Goal: Task Accomplishment & Management: Use online tool/utility

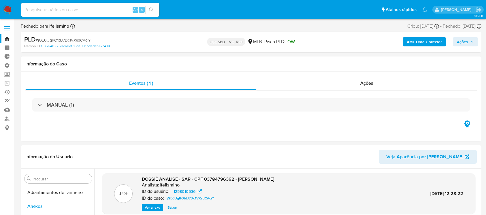
select select "10"
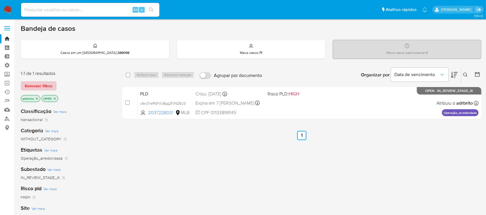
click at [42, 84] on span "Remover filtros" at bounding box center [39, 86] width 28 height 8
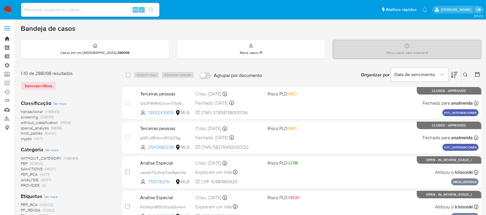
click at [7, 36] on link "Bandeja" at bounding box center [34, 38] width 69 height 9
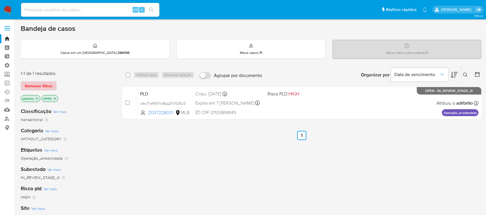
click at [50, 87] on span "Remover filtros" at bounding box center [39, 86] width 28 height 8
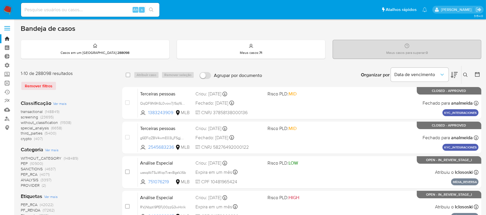
click at [8, 84] on link "Operações em massa" at bounding box center [34, 83] width 69 height 9
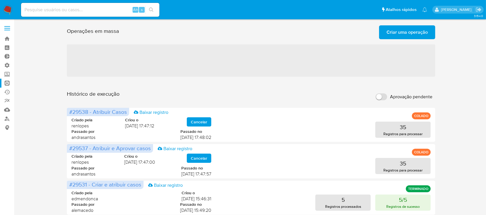
click at [403, 35] on span "Criar uma operação" at bounding box center [407, 32] width 41 height 13
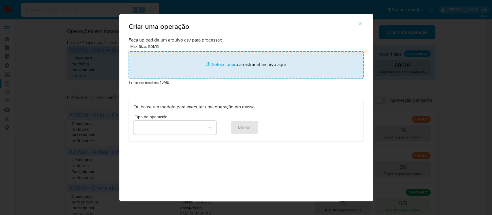
click at [215, 64] on input "file" at bounding box center [246, 65] width 235 height 28
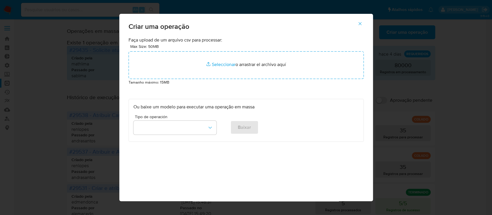
drag, startPoint x: 365, startPoint y: 20, endPoint x: 346, endPoint y: 22, distance: 18.8
click at [363, 21] on span "button" at bounding box center [360, 23] width 5 height 13
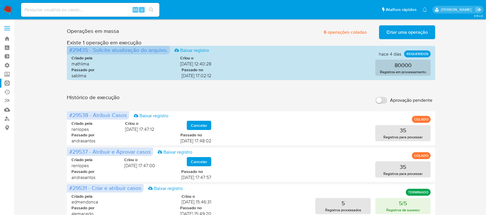
click at [10, 25] on label at bounding box center [7, 28] width 14 height 12
click at [0, 0] on input "checkbox" at bounding box center [0, 0] width 0 height 0
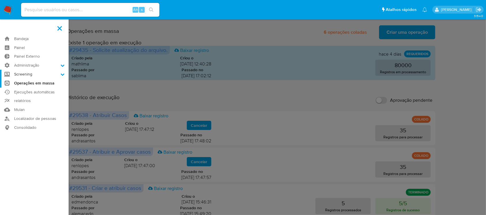
click at [61, 73] on icon at bounding box center [63, 74] width 4 height 4
click at [0, 0] on input "Screening" at bounding box center [0, 0] width 0 height 0
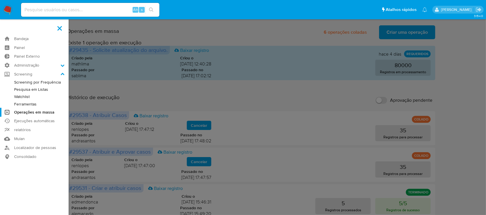
click at [29, 97] on link "Watchlist" at bounding box center [34, 96] width 69 height 7
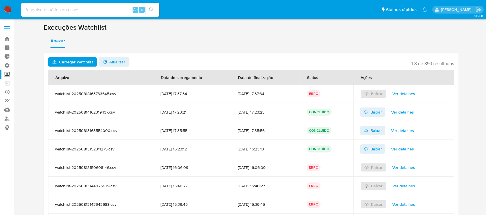
click at [84, 60] on span "Carregar Watchlist" at bounding box center [76, 61] width 34 height 9
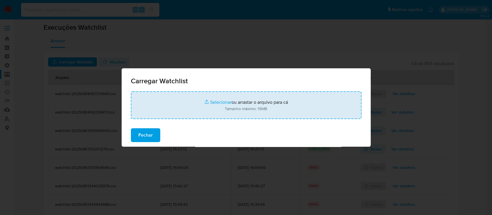
click at [220, 101] on input "file" at bounding box center [246, 105] width 231 height 28
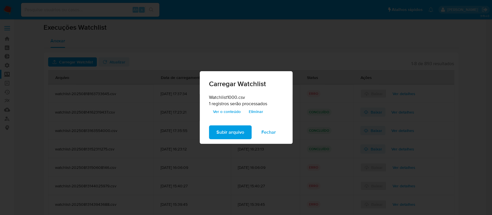
click at [218, 133] on span "Subir arquivo" at bounding box center [231, 132] width 28 height 13
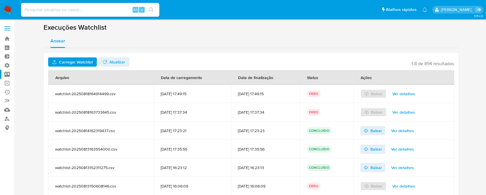
click at [414, 111] on span "Ver detalhes" at bounding box center [404, 112] width 23 height 8
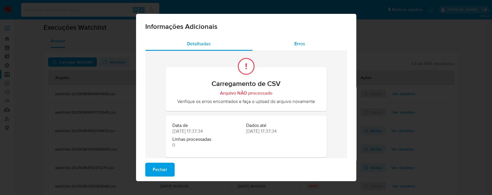
click at [297, 44] on span "Erros" at bounding box center [299, 43] width 11 height 7
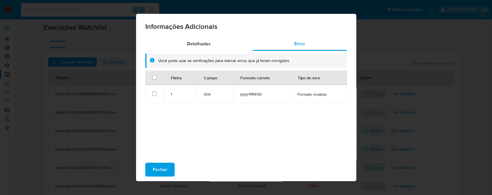
drag, startPoint x: 258, startPoint y: 94, endPoint x: 234, endPoint y: 91, distance: 24.7
click at [234, 91] on td "yyyy/MM/dd" at bounding box center [261, 94] width 57 height 18
click at [249, 97] on td "yyyy/MM/dd" at bounding box center [261, 94] width 57 height 18
drag, startPoint x: 260, startPoint y: 95, endPoint x: 226, endPoint y: 91, distance: 34.2
click at [226, 91] on tr "Selecionar linha 1 dob yyyy/MM/dd Formato inválido" at bounding box center [246, 94] width 202 height 18
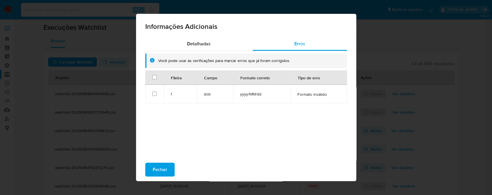
drag, startPoint x: 163, startPoint y: 165, endPoint x: 169, endPoint y: 162, distance: 6.3
click at [164, 165] on span "Fechar" at bounding box center [160, 169] width 14 height 13
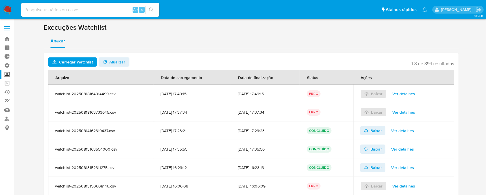
click at [400, 92] on span "Ver detalhes" at bounding box center [404, 94] width 23 height 8
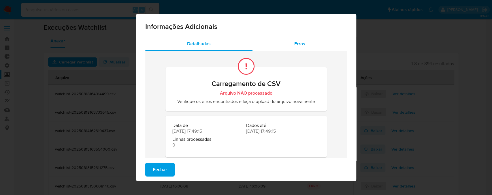
click at [295, 45] on span "Erros" at bounding box center [299, 43] width 11 height 7
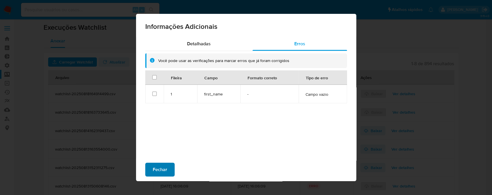
click at [145, 167] on button "Fechar" at bounding box center [159, 170] width 29 height 14
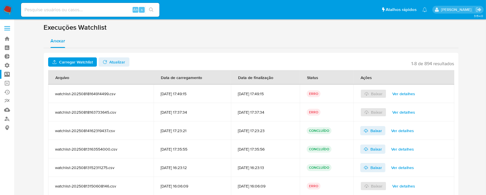
click at [86, 59] on span "Carregar Watchlist" at bounding box center [76, 61] width 34 height 9
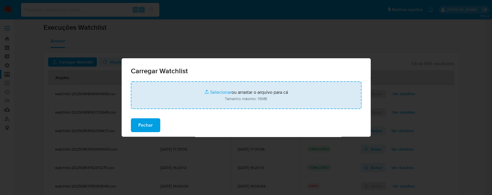
click at [217, 92] on input "file" at bounding box center [246, 95] width 231 height 28
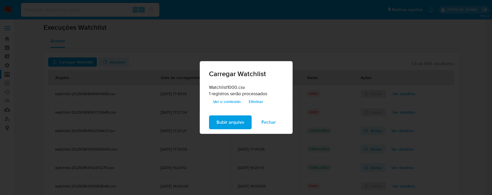
click at [228, 100] on span "Ver o conteúdo" at bounding box center [227, 101] width 28 height 8
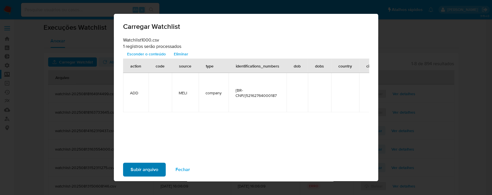
click at [139, 171] on span "Subir arquivo" at bounding box center [145, 169] width 28 height 13
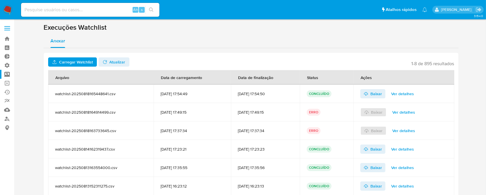
click at [408, 95] on span "Ver detalhes" at bounding box center [402, 94] width 23 height 8
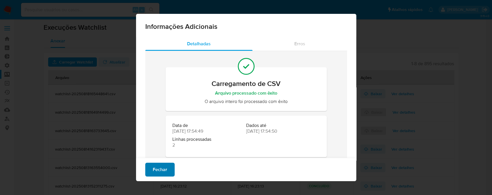
click at [154, 171] on span "Fechar" at bounding box center [160, 169] width 14 height 13
